Goal: Use online tool/utility

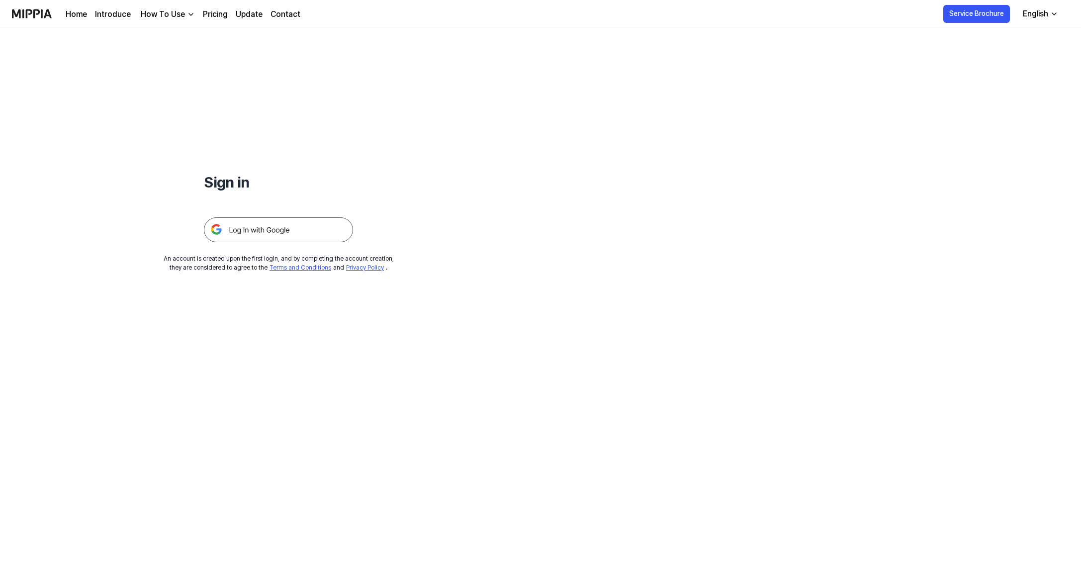
click at [261, 230] on img at bounding box center [278, 229] width 149 height 25
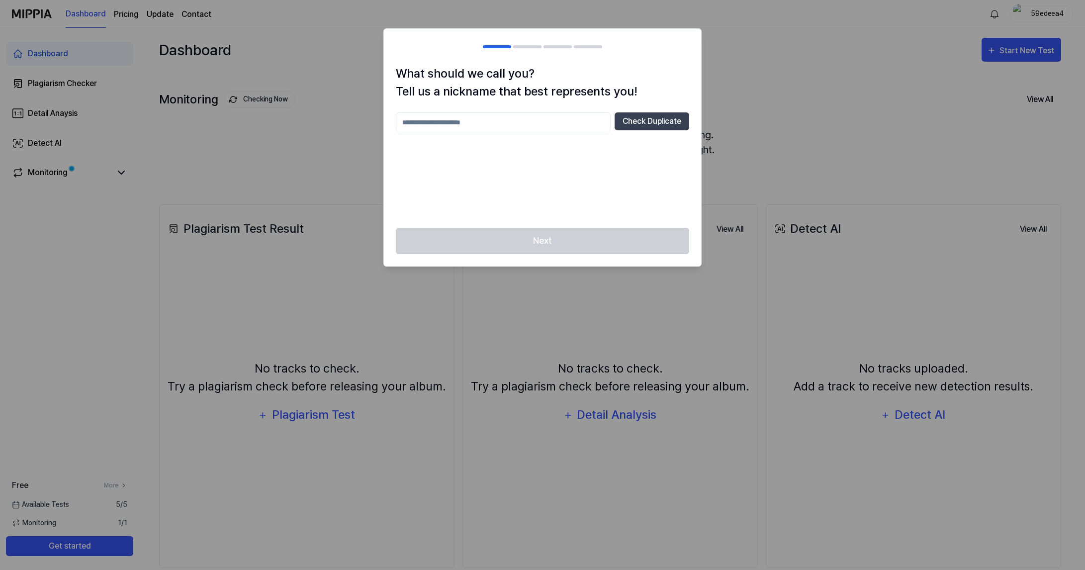
click at [482, 117] on input "text" at bounding box center [503, 122] width 215 height 20
type input "*"
type input "**********"
click at [641, 127] on button "Check Duplicate" at bounding box center [652, 121] width 75 height 18
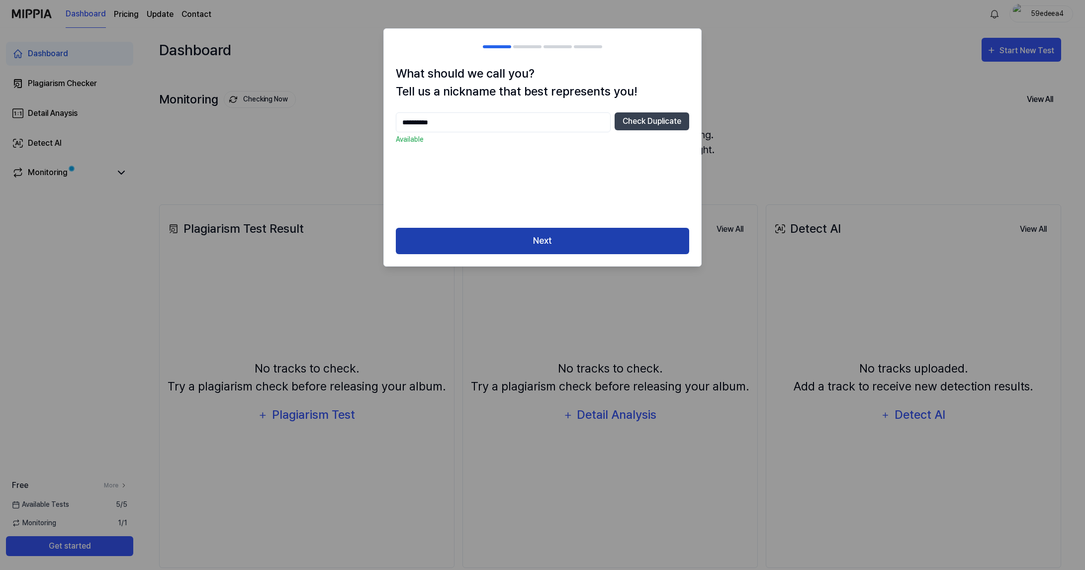
click at [604, 236] on button "Next" at bounding box center [542, 241] width 293 height 26
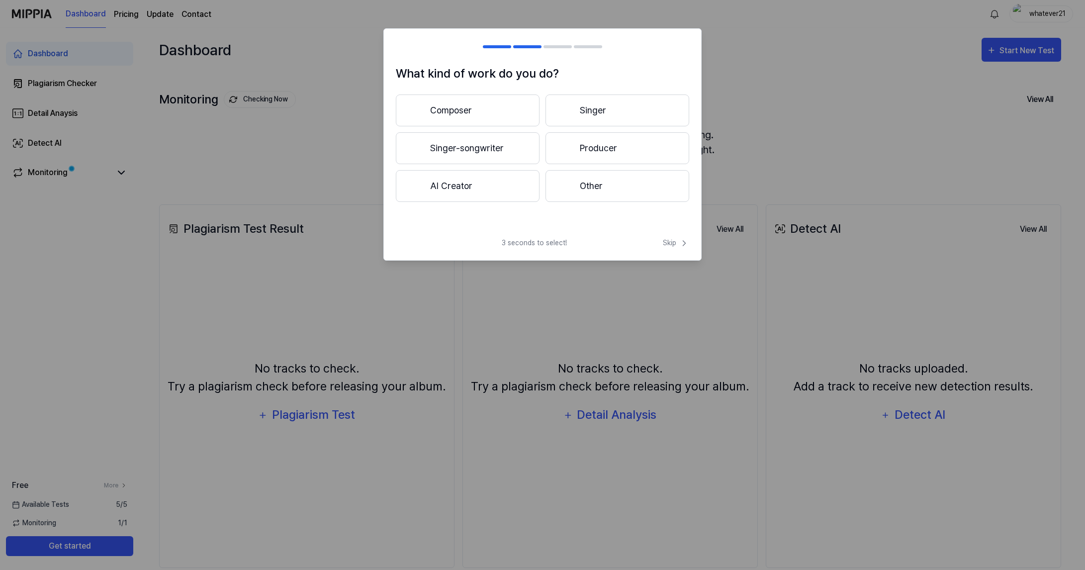
click at [487, 110] on button "Composer" at bounding box center [468, 110] width 144 height 32
click at [477, 155] on button "Less than 3 years" at bounding box center [468, 148] width 144 height 32
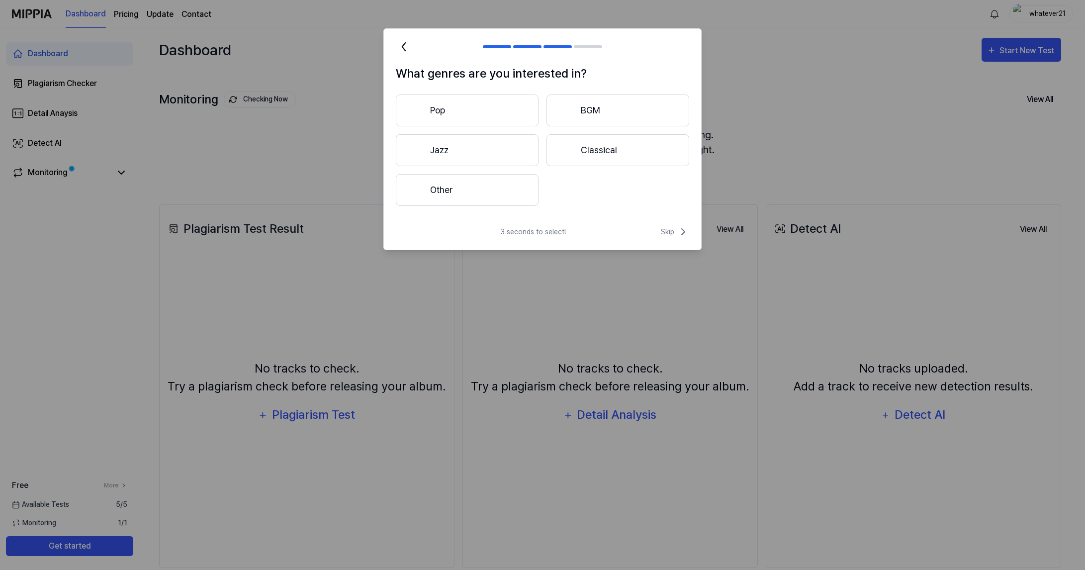
click at [493, 195] on button "Other" at bounding box center [467, 190] width 143 height 32
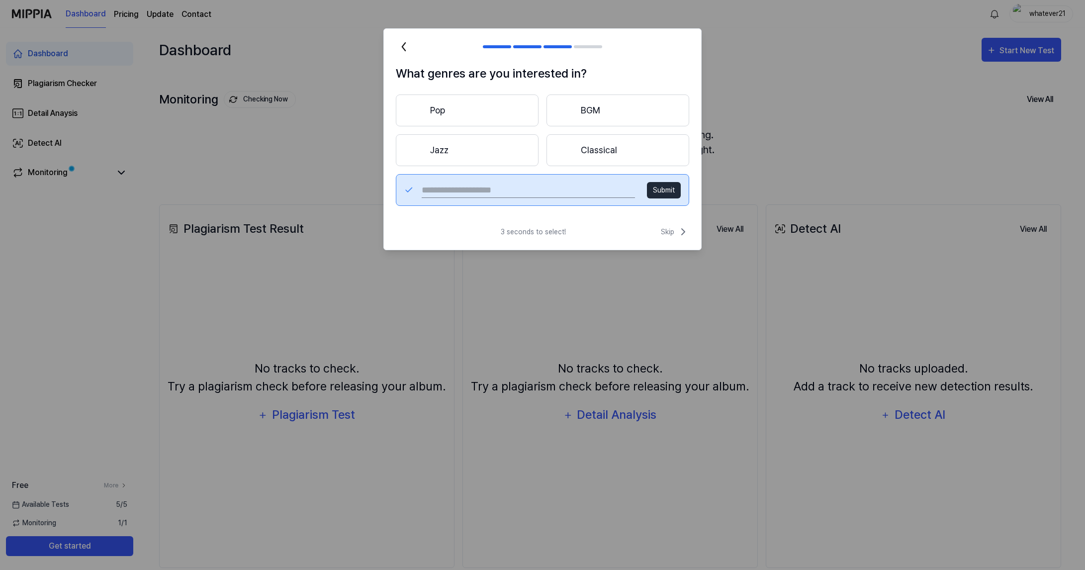
click at [508, 193] on input "text" at bounding box center [528, 190] width 213 height 16
type input "*********"
click at [668, 194] on button "Submit" at bounding box center [664, 190] width 34 height 16
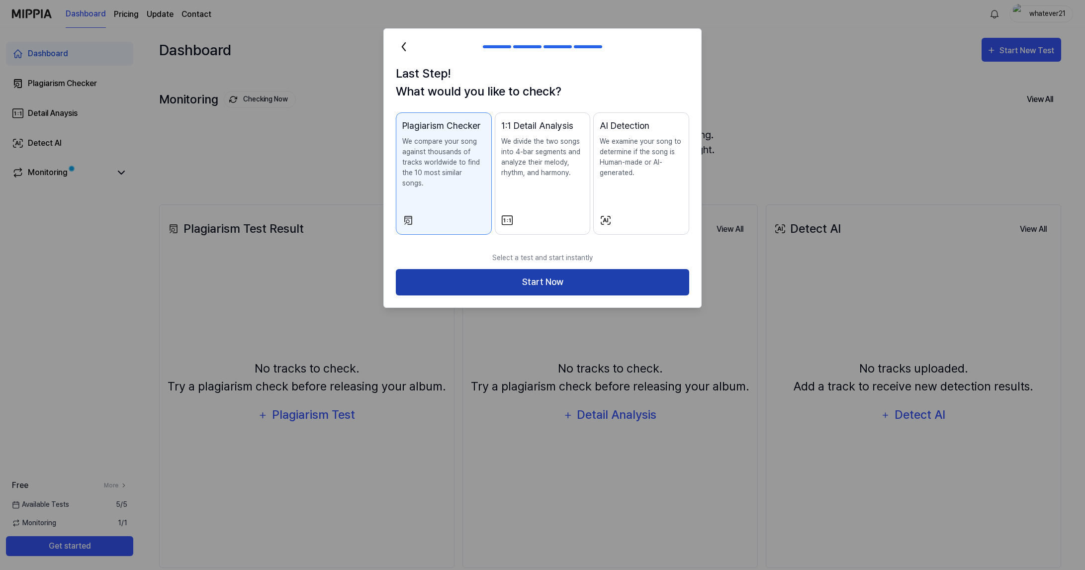
click at [617, 272] on button "Start Now" at bounding box center [542, 282] width 293 height 26
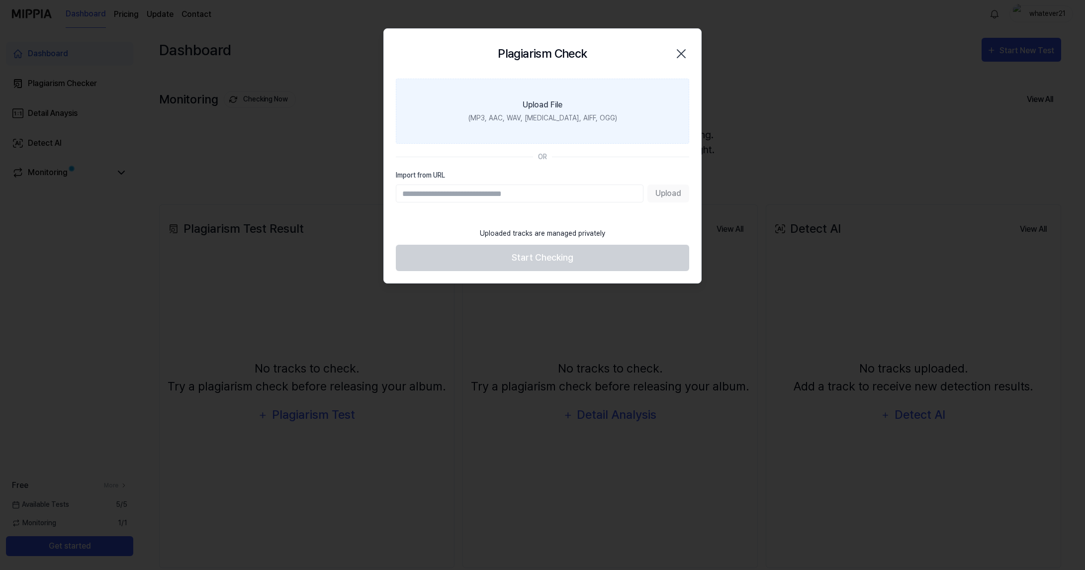
click at [536, 105] on div "Upload File" at bounding box center [543, 105] width 40 height 12
click at [0, 0] on input "Upload File (MP3, AAC, WAV, [MEDICAL_DATA], AIFF, OGG)" at bounding box center [0, 0] width 0 height 0
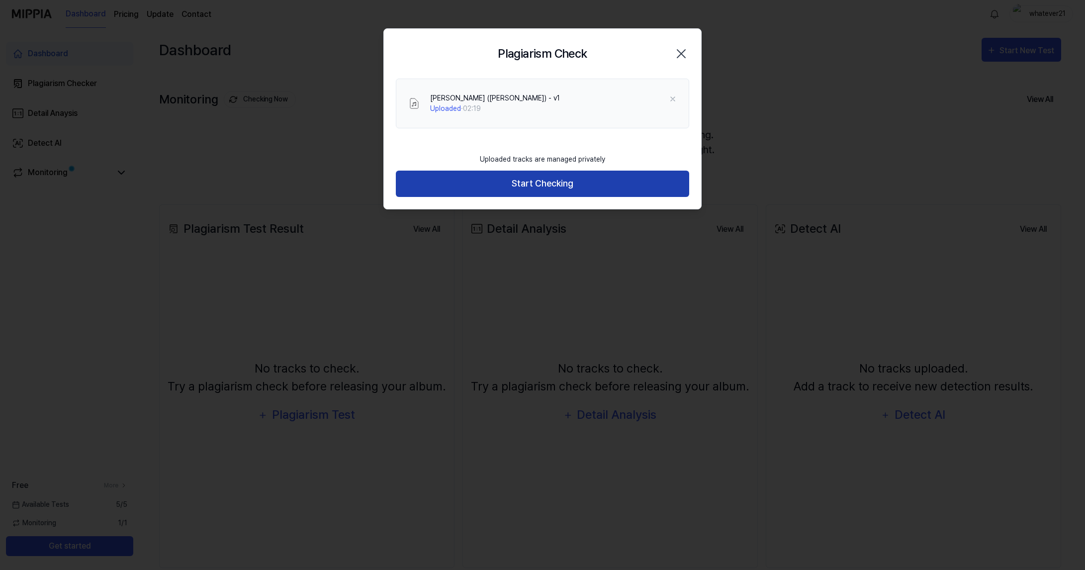
click at [583, 182] on button "Start Checking" at bounding box center [542, 184] width 293 height 26
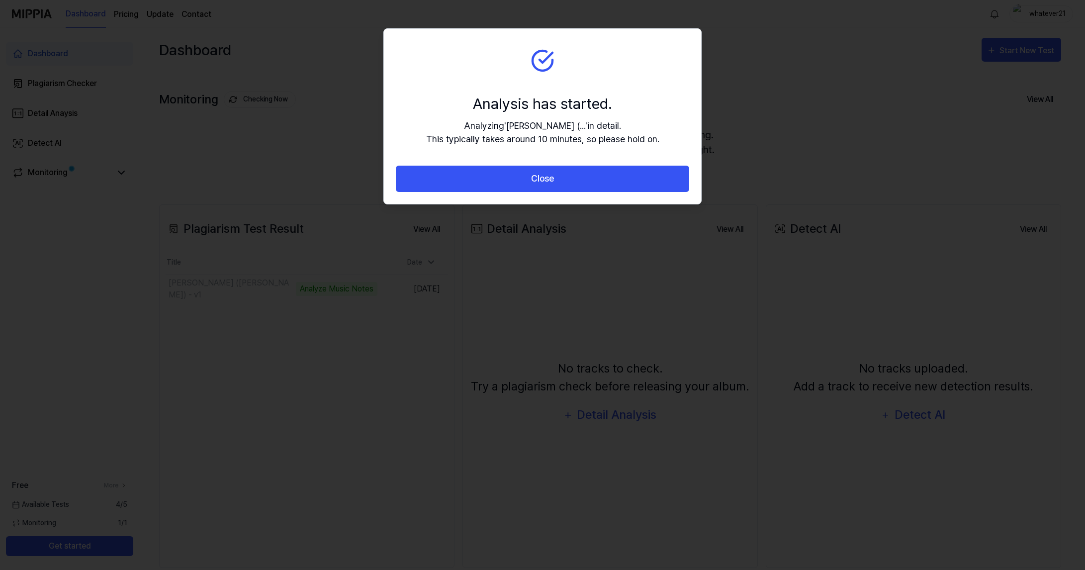
click at [442, 38] on section "Analysis has started. Analyzing ' [PERSON_NAME] (... ' in detail. This typicall…" at bounding box center [542, 97] width 317 height 137
